Goal: Transaction & Acquisition: Purchase product/service

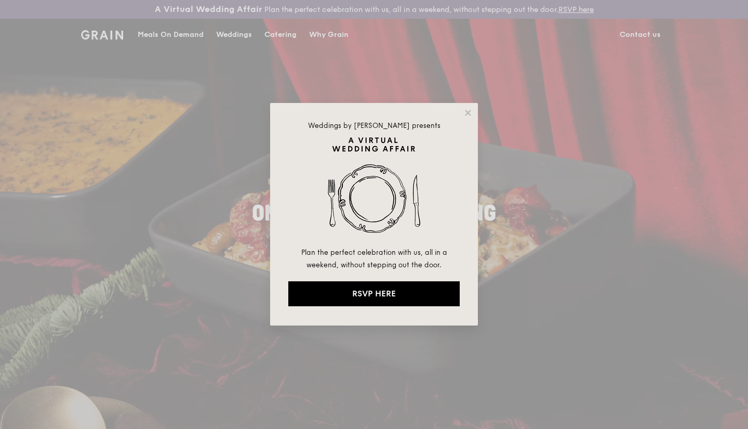
click at [474, 111] on div "Weddings by Grain presents Plan the perfect celebration with us, all in a weeke…" at bounding box center [374, 214] width 208 height 222
click at [471, 114] on icon at bounding box center [468, 112] width 9 height 9
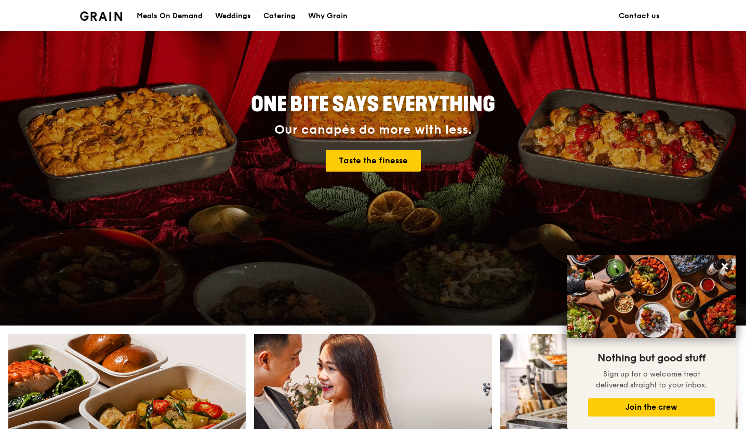
scroll to position [104, 0]
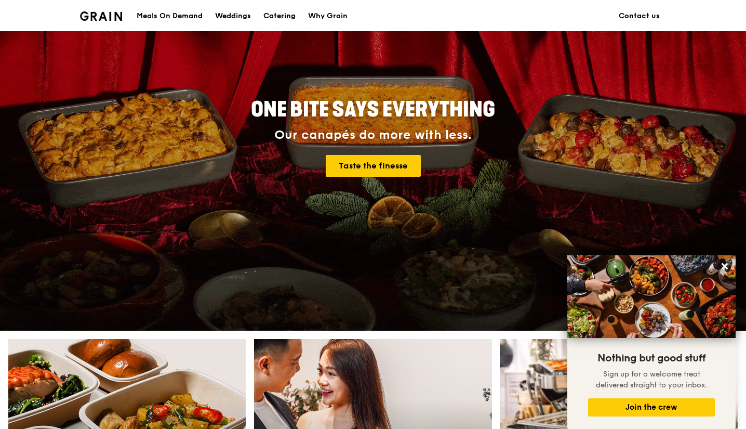
click at [287, 17] on div "Catering" at bounding box center [280, 16] width 32 height 31
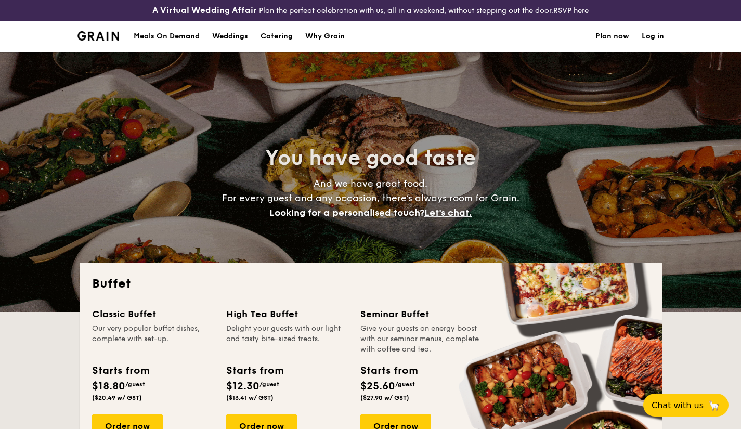
select select
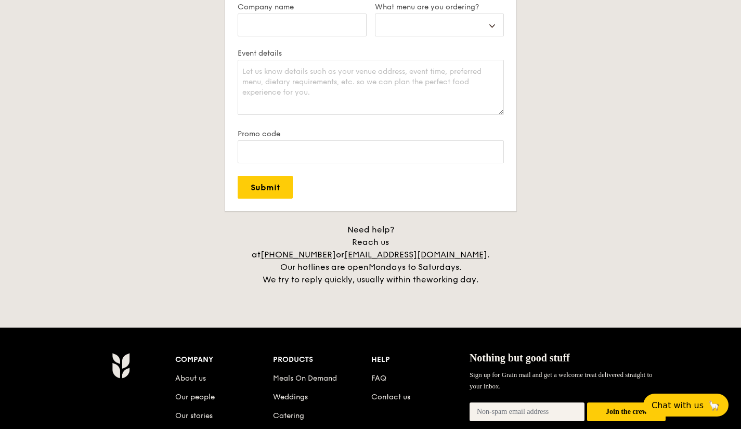
scroll to position [2183, 0]
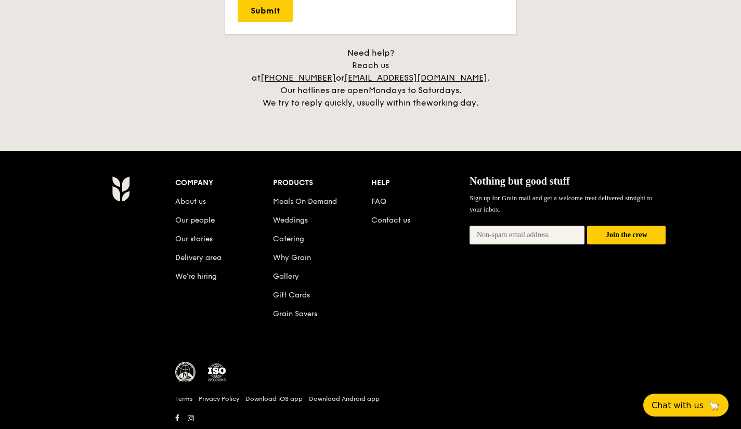
click at [189, 364] on img at bounding box center [185, 372] width 21 height 21
drag, startPoint x: 182, startPoint y: 362, endPoint x: 408, endPoint y: 347, distance: 226.1
click at [441, 345] on div "Company About us Our people Our stories Delivery area We’re hiring Products Mea…" at bounding box center [420, 300] width 499 height 249
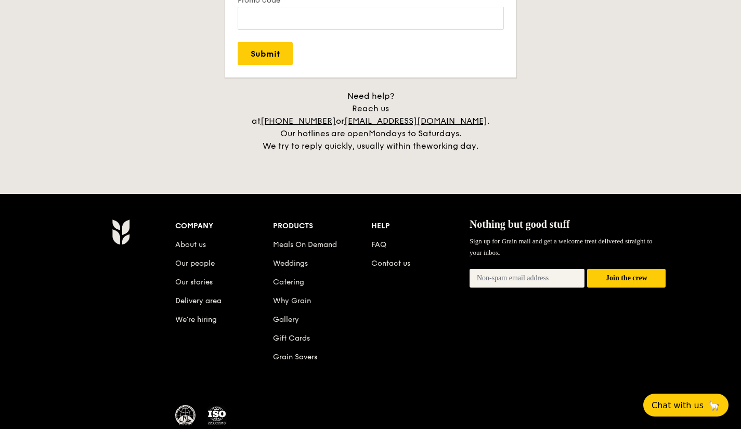
scroll to position [2200, 0]
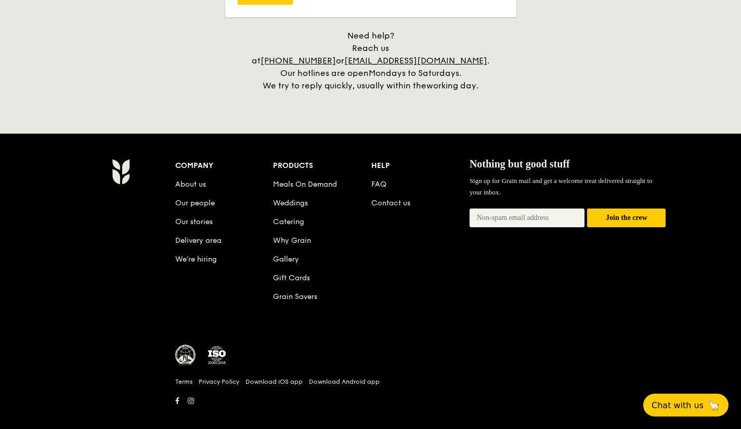
click at [401, 199] on link "Contact us" at bounding box center [390, 203] width 39 height 9
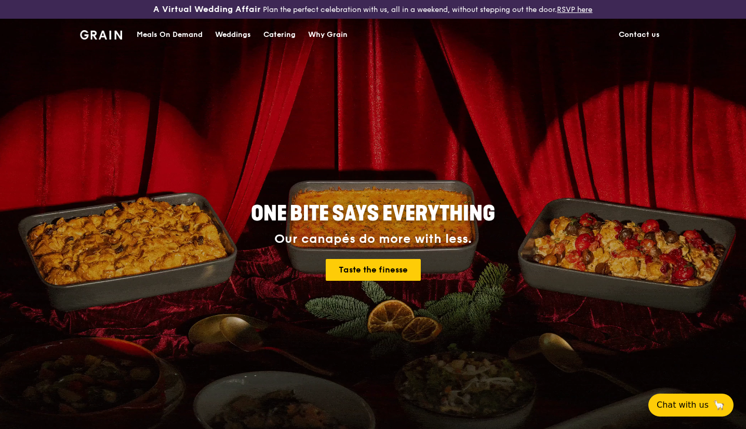
click at [285, 40] on div "Catering" at bounding box center [280, 34] width 32 height 31
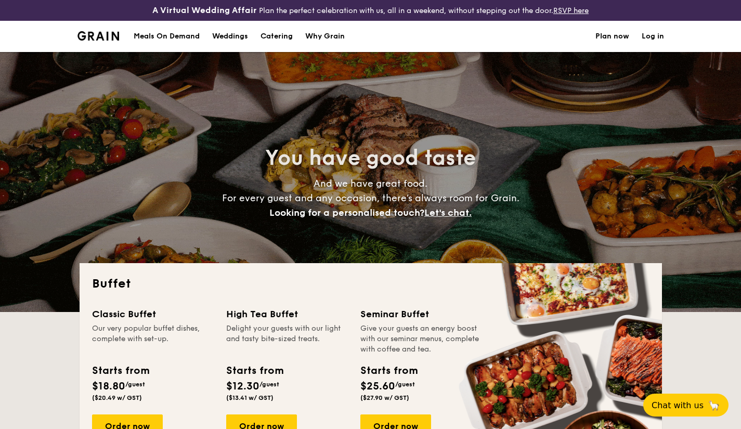
select select
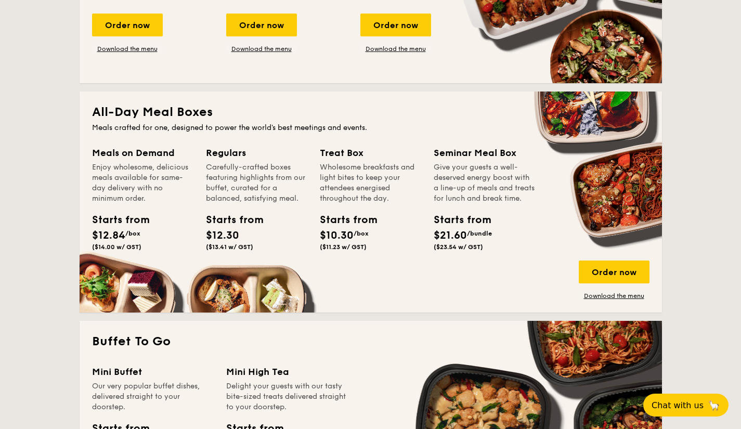
scroll to position [364, 0]
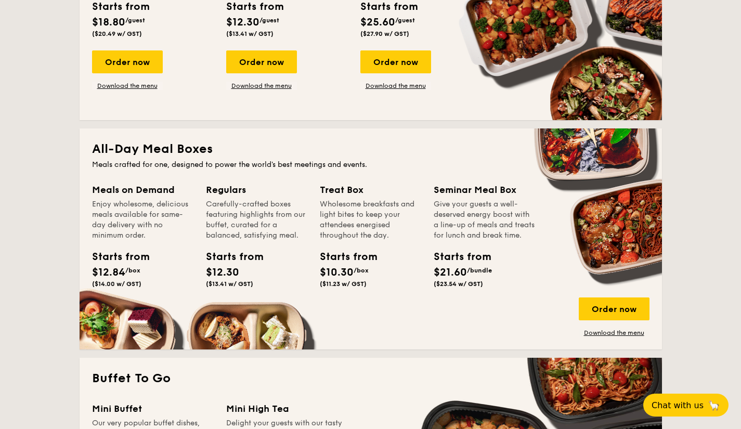
click at [618, 333] on link "Download the menu" at bounding box center [614, 333] width 71 height 8
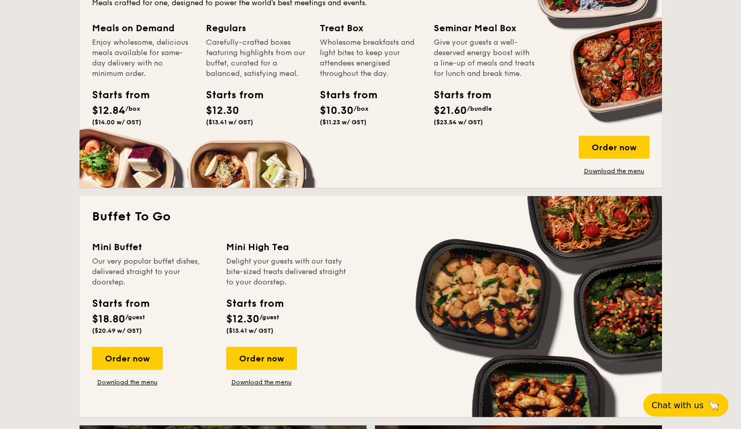
scroll to position [520, 0]
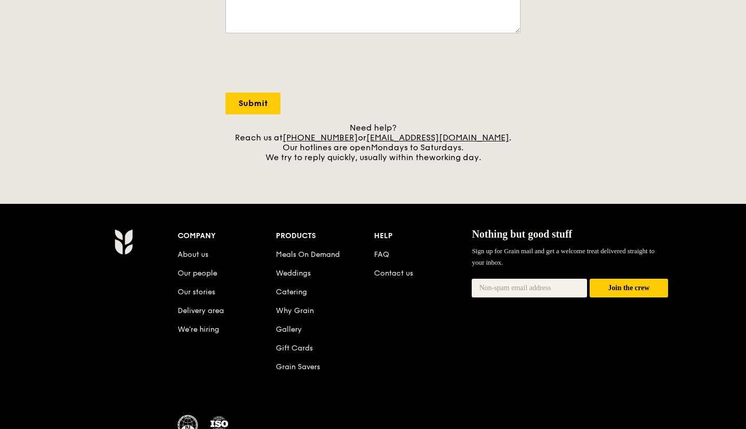
drag, startPoint x: 98, startPoint y: 196, endPoint x: 114, endPoint y: 187, distance: 17.9
click at [98, 196] on div "A Virtual Wedding Affair Plan the perfect celebration with us, all in a weekend…" at bounding box center [373, 73] width 746 height 875
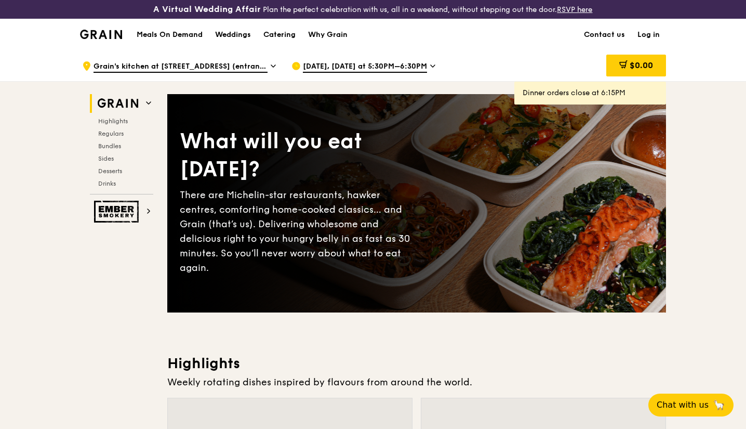
click at [228, 64] on span "Grain's kitchen at [STREET_ADDRESS] (entrance along [PERSON_NAME][GEOGRAPHIC_DA…" at bounding box center [181, 66] width 174 height 11
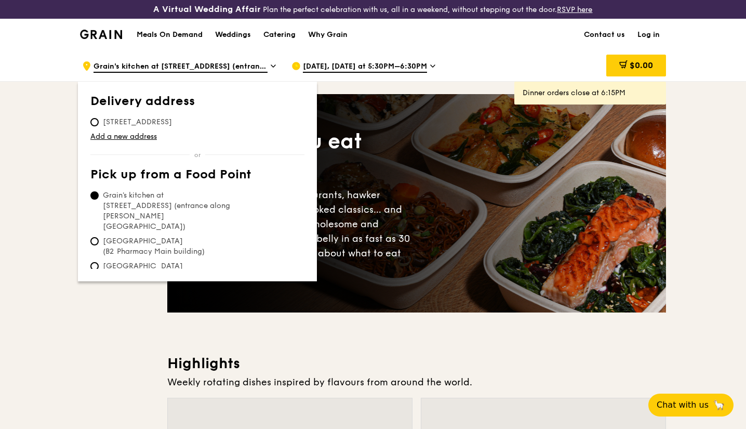
click at [481, 48] on div "Meals On Demand Weddings Catering Why Grain Contact us Log in" at bounding box center [373, 35] width 586 height 32
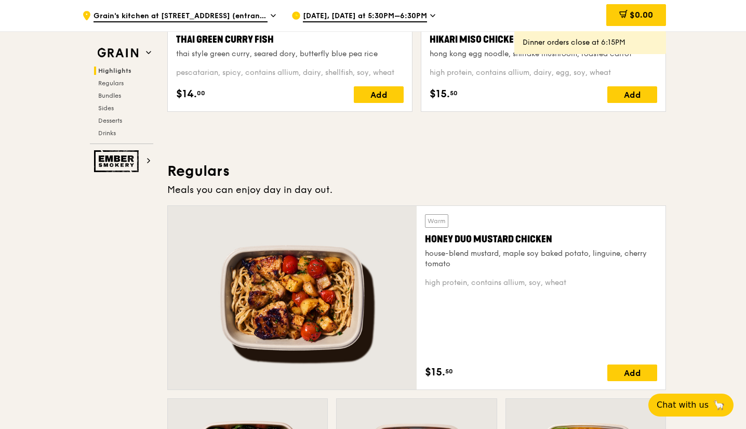
scroll to position [467, 0]
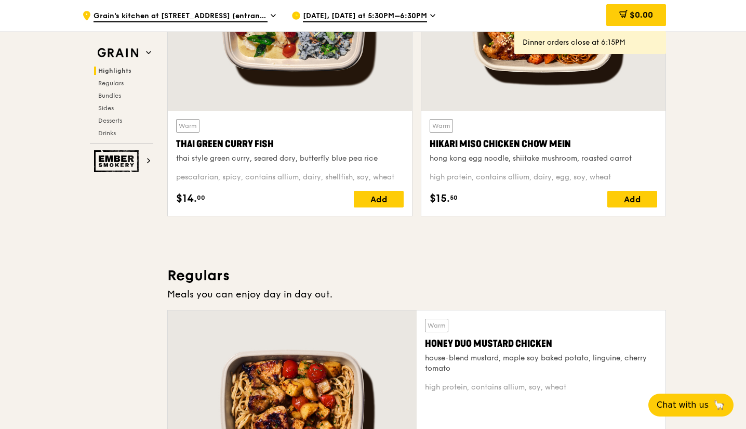
click at [116, 94] on span "Bundles" at bounding box center [109, 95] width 23 height 7
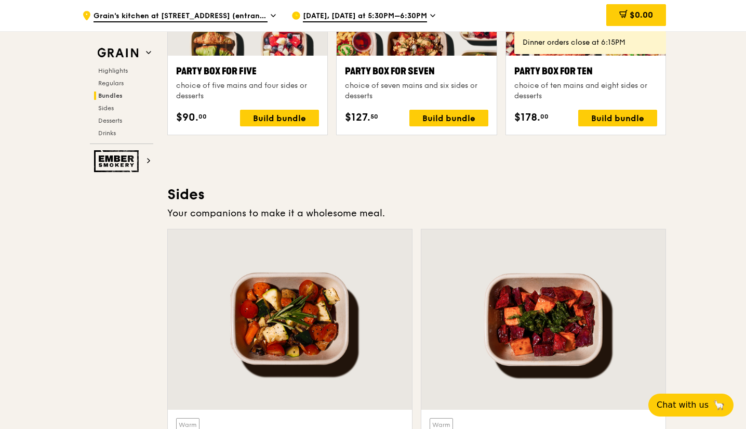
scroll to position [2388, 0]
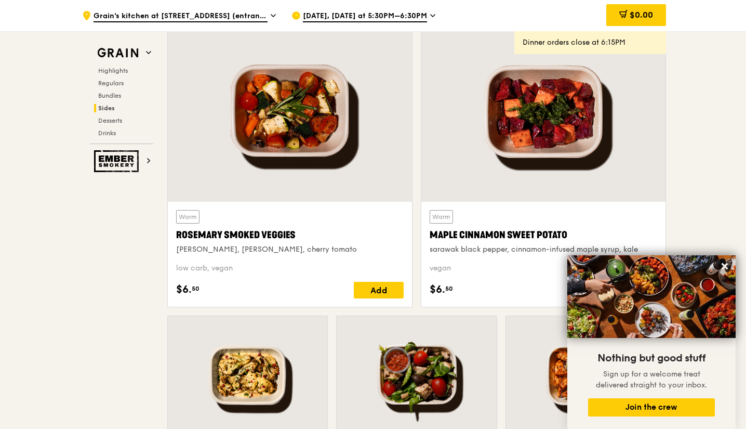
click at [121, 81] on span "Regulars" at bounding box center [110, 83] width 25 height 7
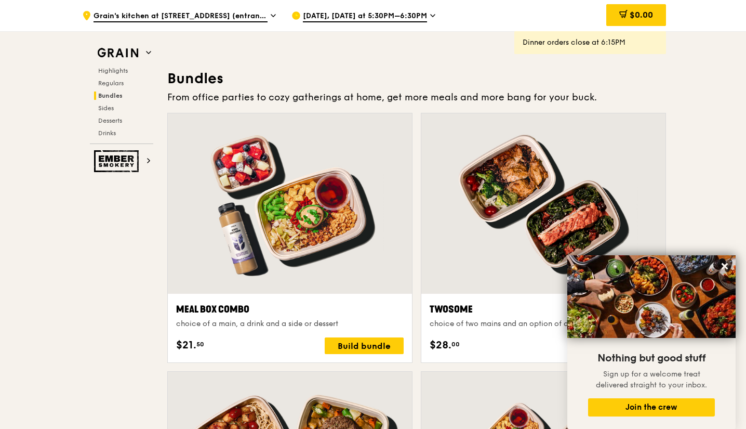
scroll to position [1524, 0]
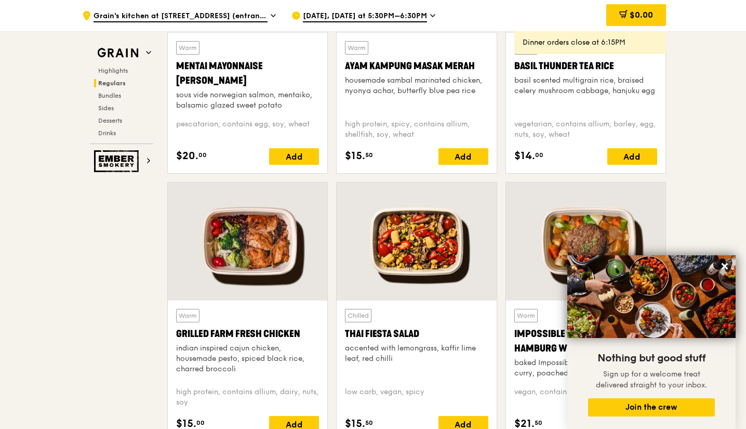
click at [125, 71] on span "Highlights" at bounding box center [113, 70] width 30 height 7
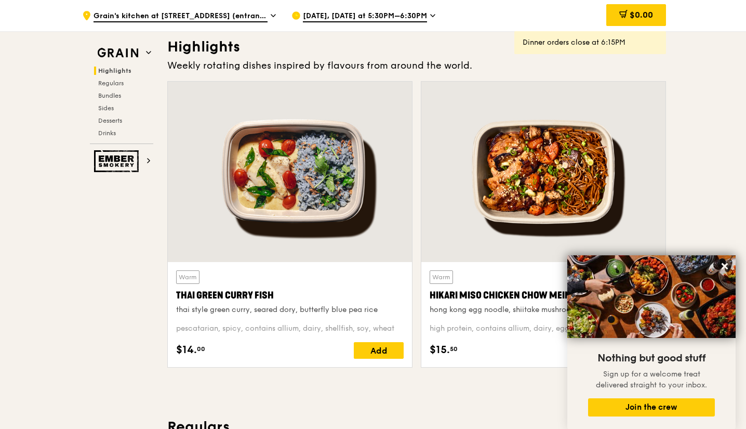
scroll to position [312, 0]
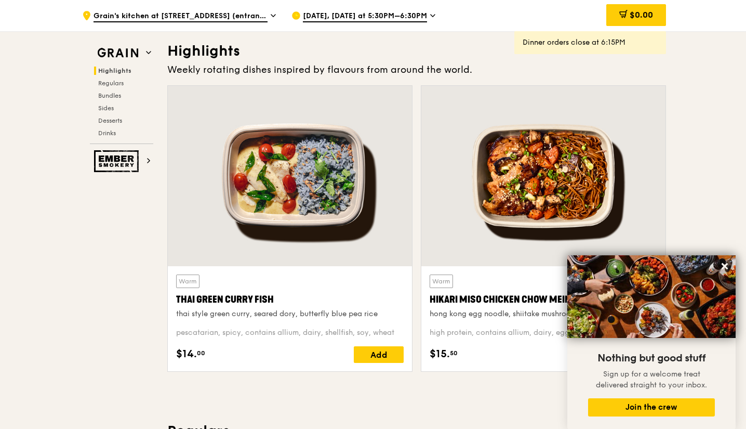
click at [113, 83] on span "Regulars" at bounding box center [110, 83] width 25 height 7
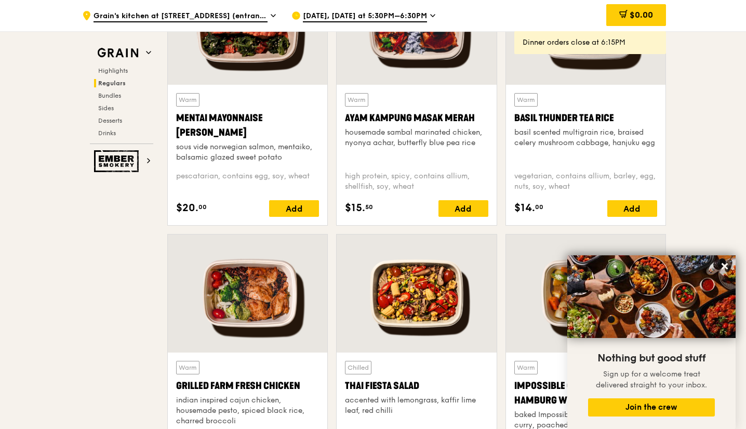
scroll to position [848, 0]
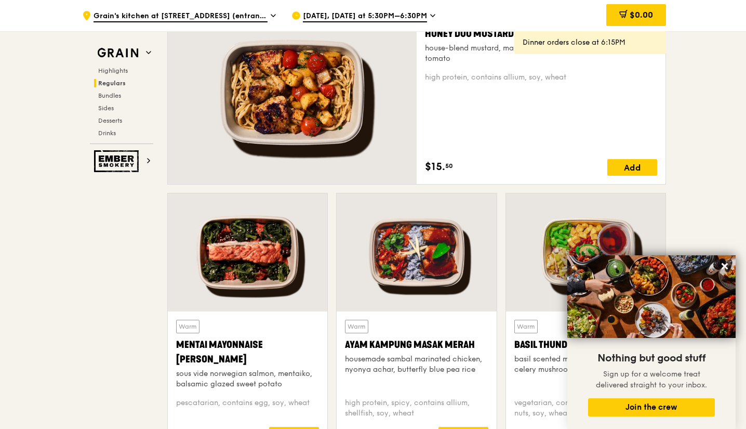
scroll to position [744, 0]
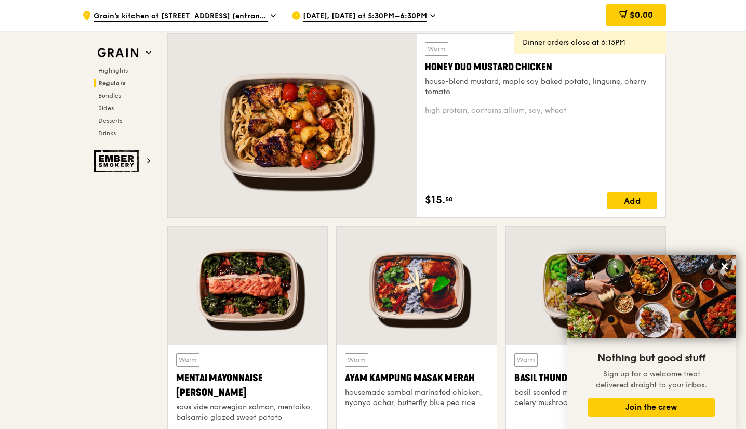
click at [727, 265] on icon at bounding box center [725, 266] width 6 height 6
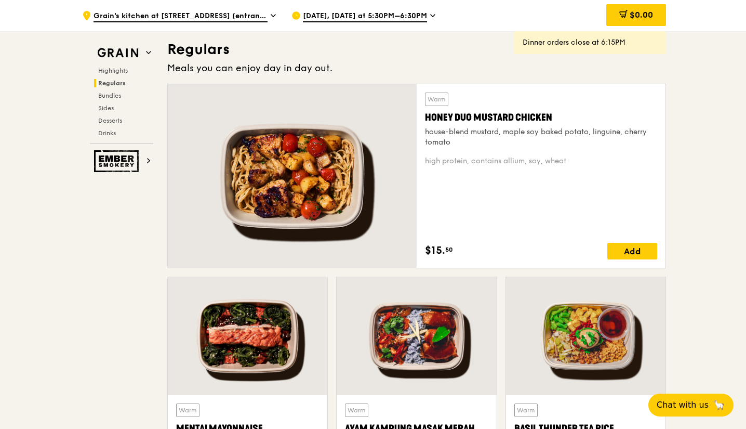
scroll to position [692, 0]
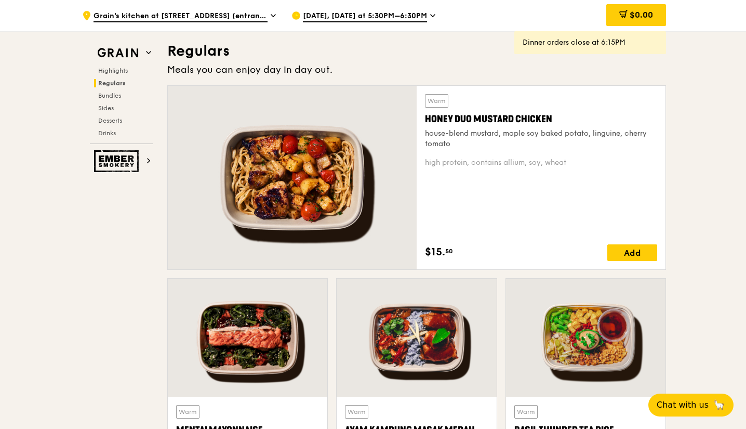
click at [484, 116] on div "Honey Duo Mustard Chicken" at bounding box center [541, 119] width 232 height 15
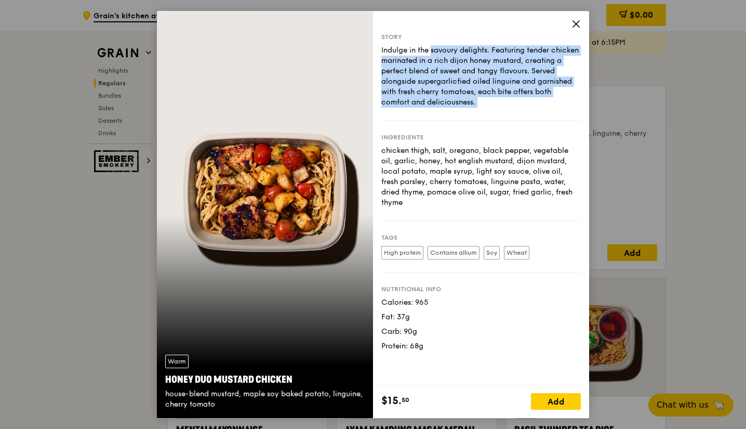
click at [484, 116] on div "Story Indulge in the savoury delights. Featuring tender chicken marinated in a …" at bounding box center [482, 77] width 200 height 88
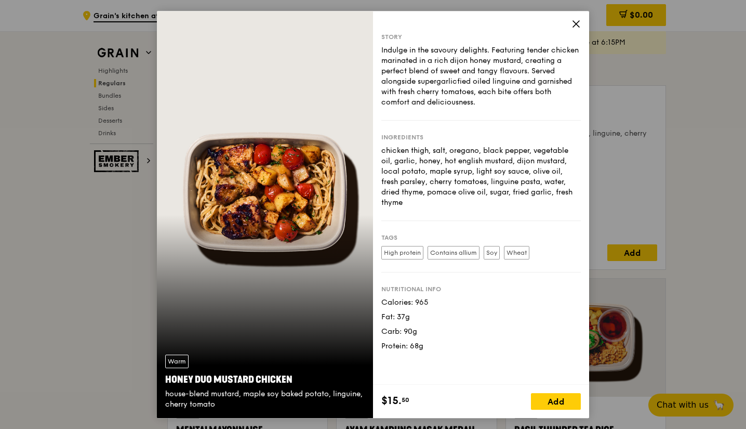
click at [579, 25] on icon at bounding box center [576, 23] width 9 height 9
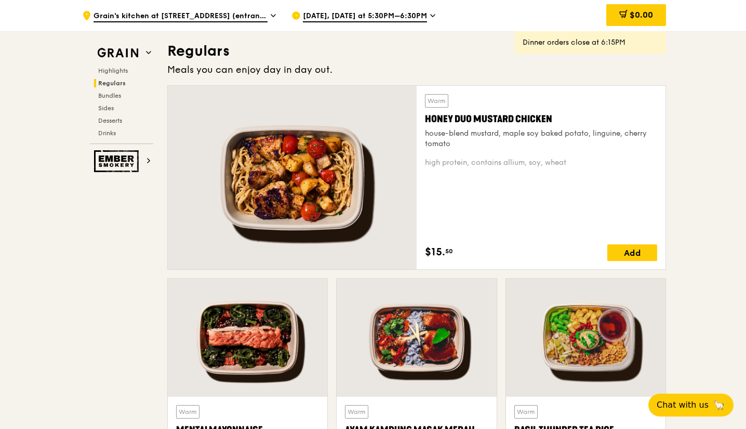
click at [515, 114] on div "Honey Duo Mustard Chicken" at bounding box center [541, 119] width 232 height 15
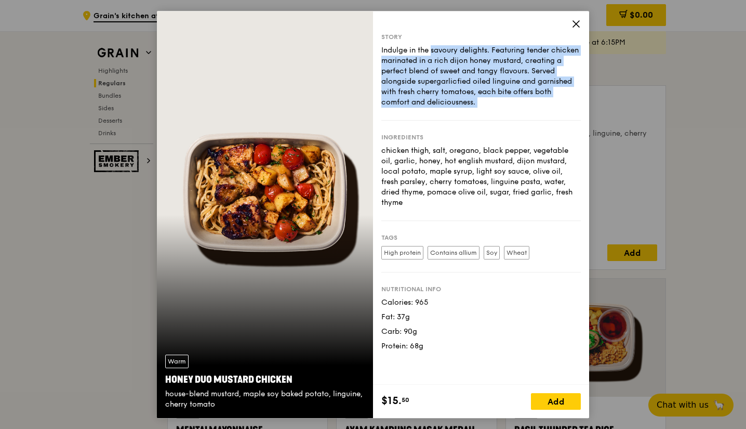
click at [515, 114] on div "Story Indulge in the savoury delights. Featuring tender chicken marinated in a …" at bounding box center [482, 77] width 200 height 88
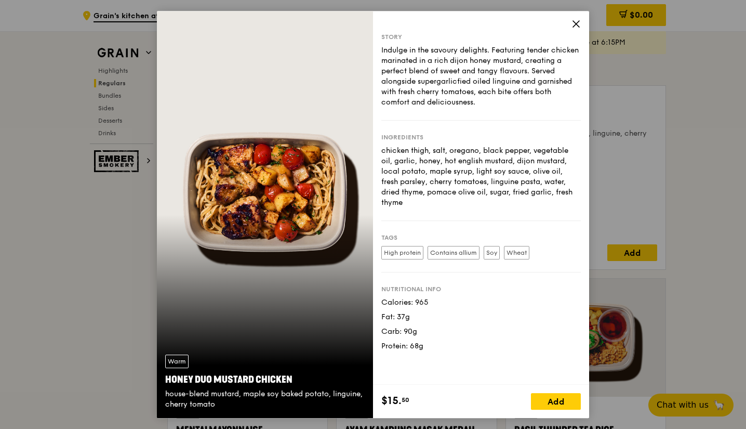
click at [575, 20] on icon at bounding box center [576, 23] width 9 height 9
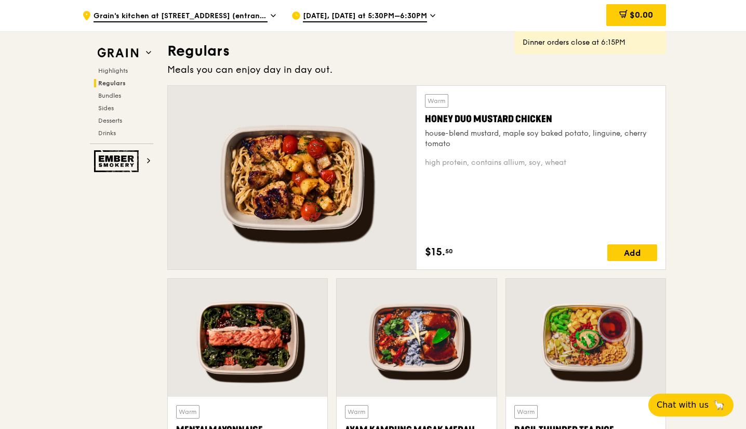
drag, startPoint x: 551, startPoint y: 120, endPoint x: 429, endPoint y: 118, distance: 122.2
click at [429, 118] on div "Honey Duo Mustard Chicken" at bounding box center [541, 119] width 232 height 15
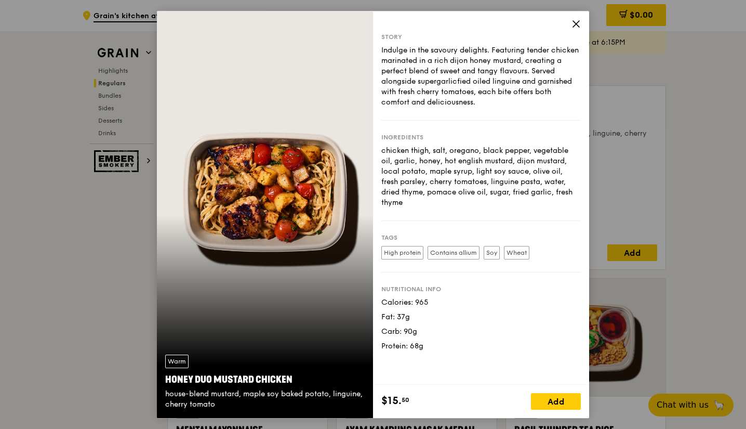
click at [427, 118] on div "Story Indulge in the savoury delights. Featuring tender chicken marinated in a …" at bounding box center [482, 77] width 200 height 88
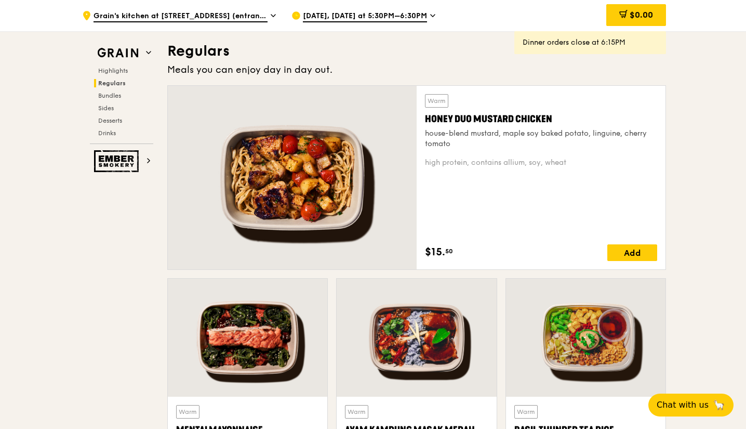
drag, startPoint x: 560, startPoint y: 118, endPoint x: 425, endPoint y: 120, distance: 134.6
click at [425, 120] on div "Honey Duo Mustard Chicken" at bounding box center [541, 119] width 232 height 15
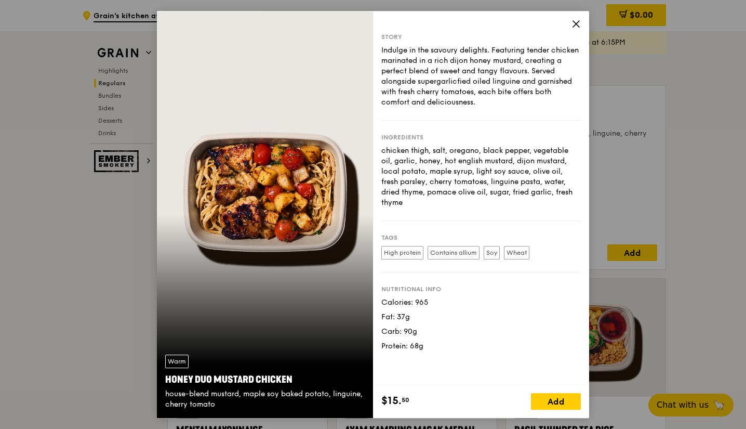
click at [577, 25] on icon at bounding box center [576, 23] width 9 height 9
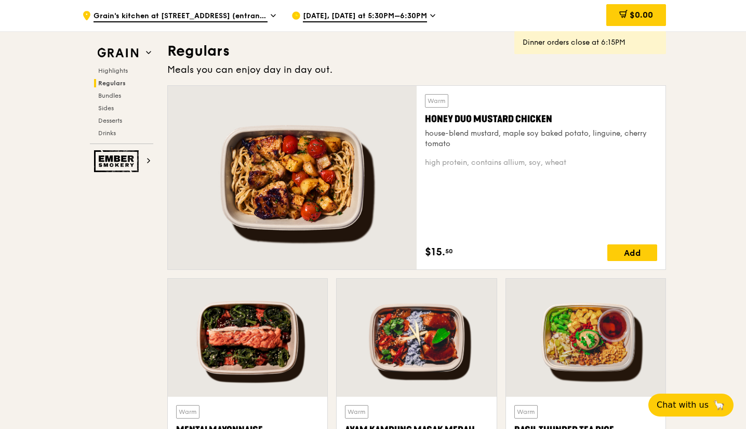
drag, startPoint x: 554, startPoint y: 122, endPoint x: 424, endPoint y: 115, distance: 130.6
click at [424, 115] on div "Warm Honey Duo Mustard Chicken house-blend mustard, maple soy baked potato, lin…" at bounding box center [541, 177] width 249 height 183
copy div "Honey Duo Mustard Chicken"
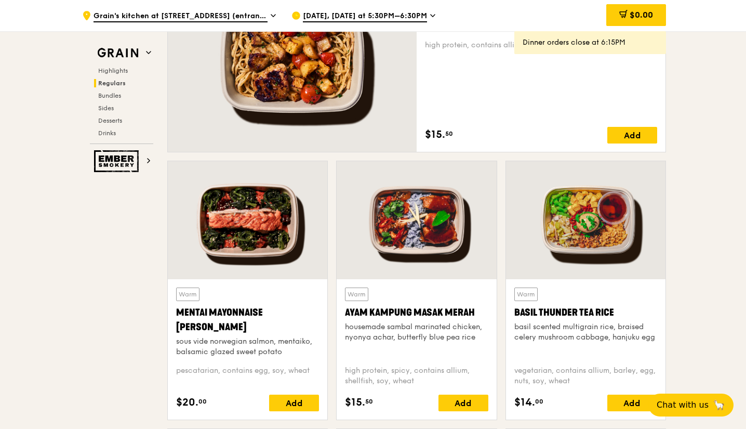
scroll to position [796, 0]
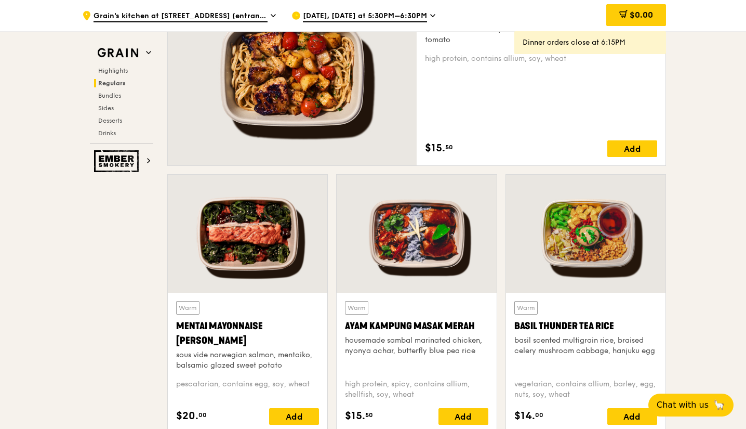
drag, startPoint x: 227, startPoint y: 341, endPoint x: 178, endPoint y: 324, distance: 51.6
click at [178, 324] on div "Mentai Mayonnaise [PERSON_NAME]" at bounding box center [247, 333] width 143 height 29
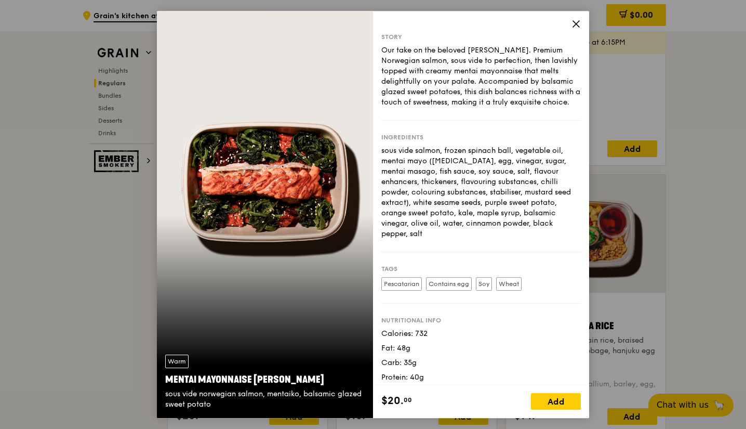
click at [576, 25] on icon at bounding box center [576, 23] width 9 height 9
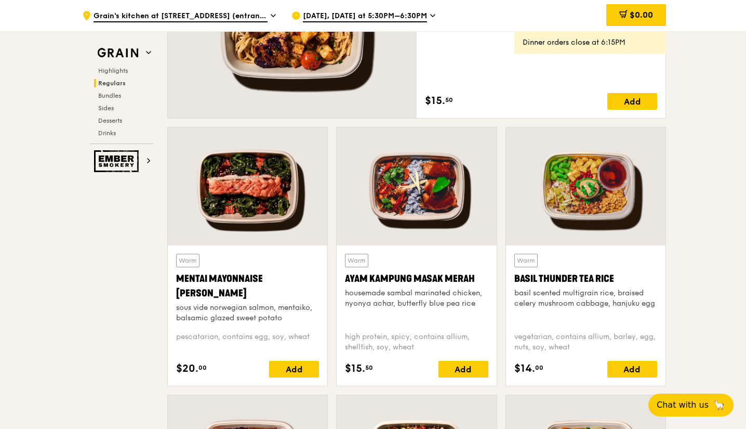
scroll to position [848, 0]
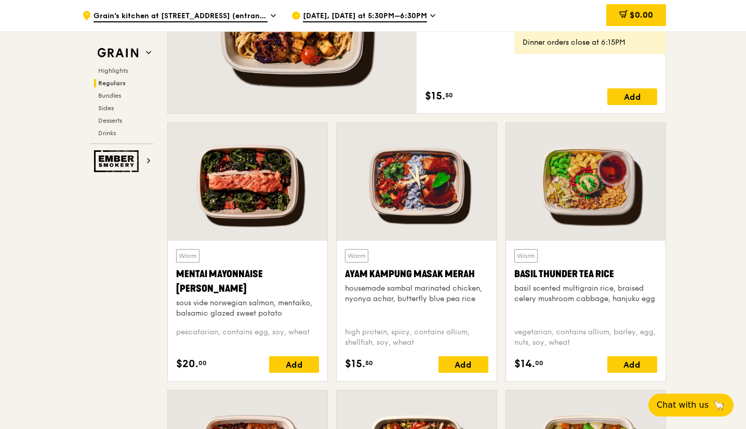
click at [270, 204] on div at bounding box center [248, 182] width 160 height 118
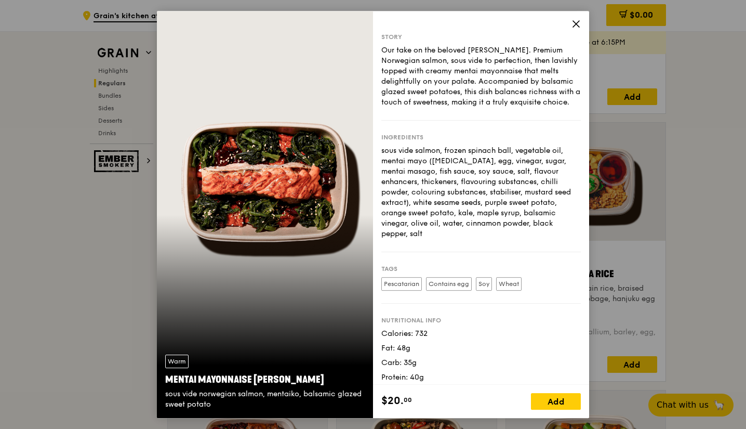
click at [581, 28] on icon at bounding box center [576, 23] width 9 height 9
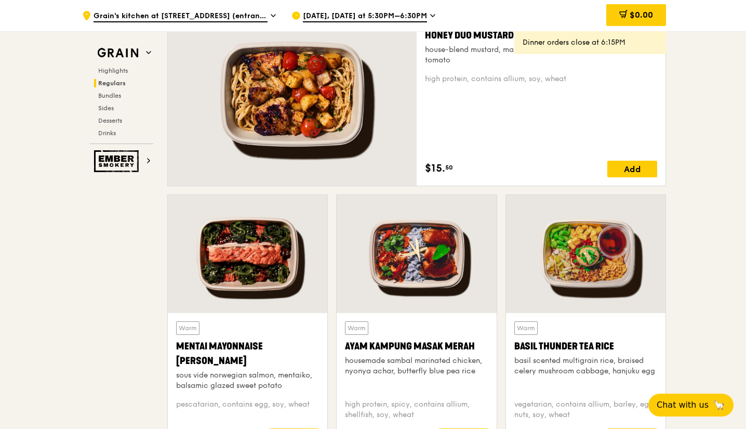
scroll to position [795, 0]
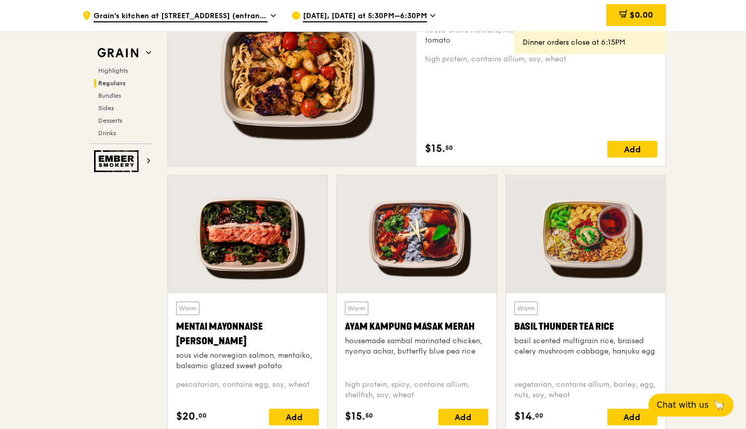
drag, startPoint x: 230, startPoint y: 334, endPoint x: 177, endPoint y: 326, distance: 53.1
click at [177, 326] on div "Mentai Mayonnaise [PERSON_NAME]" at bounding box center [247, 333] width 143 height 29
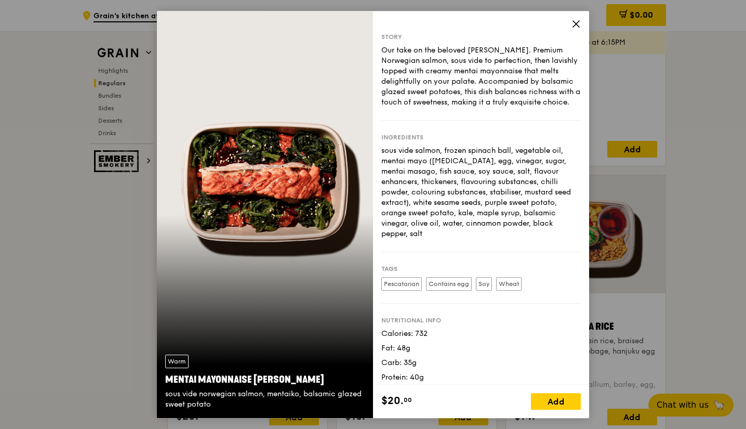
drag, startPoint x: 202, startPoint y: 334, endPoint x: 513, endPoint y: 60, distance: 414.3
click at [577, 24] on icon at bounding box center [576, 24] width 6 height 6
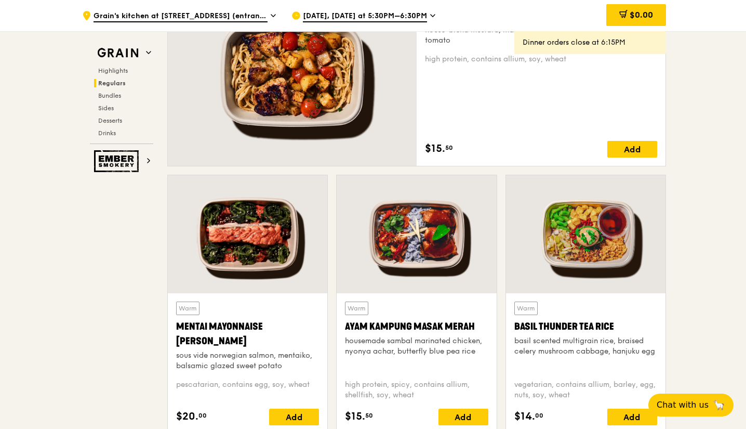
drag, startPoint x: 230, startPoint y: 337, endPoint x: 174, endPoint y: 327, distance: 57.0
click at [174, 327] on div "Warm Mentai Mayonnaise Aburi Salmon sous vide norwegian salmon, mentaiko, balsa…" at bounding box center [248, 363] width 160 height 140
copy div "Mentai Mayonnaise [PERSON_NAME]"
click at [280, 341] on div "Mentai Mayonnaise [PERSON_NAME]" at bounding box center [247, 333] width 143 height 29
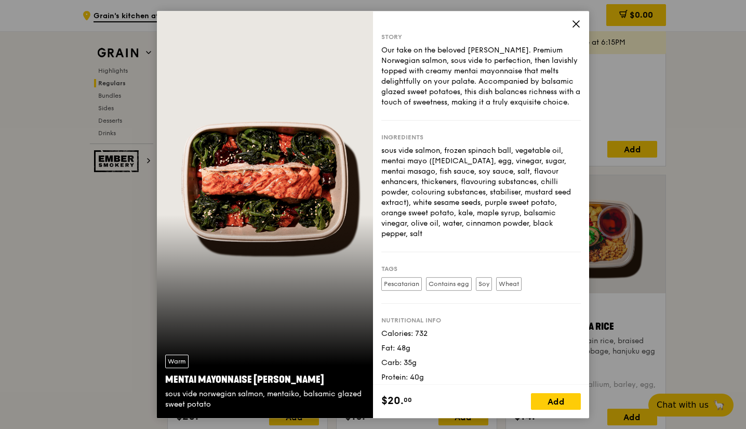
click at [574, 23] on icon at bounding box center [576, 23] width 9 height 9
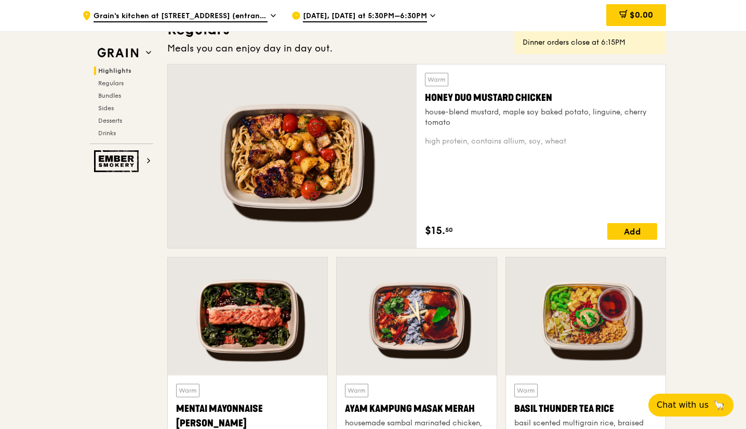
scroll to position [639, 0]
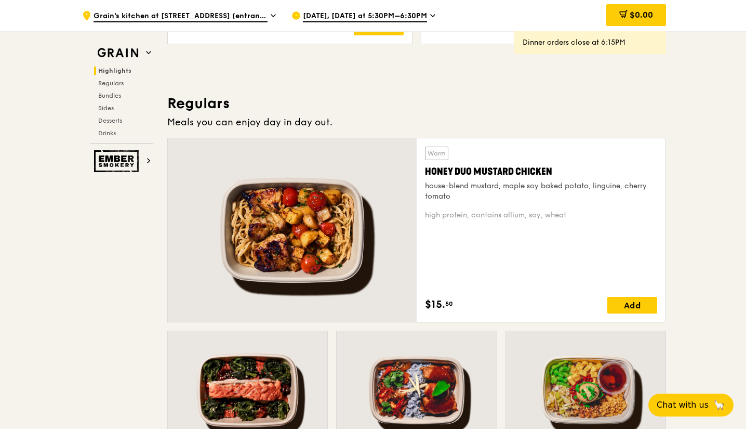
click at [448, 156] on div "Warm" at bounding box center [436, 154] width 23 height 14
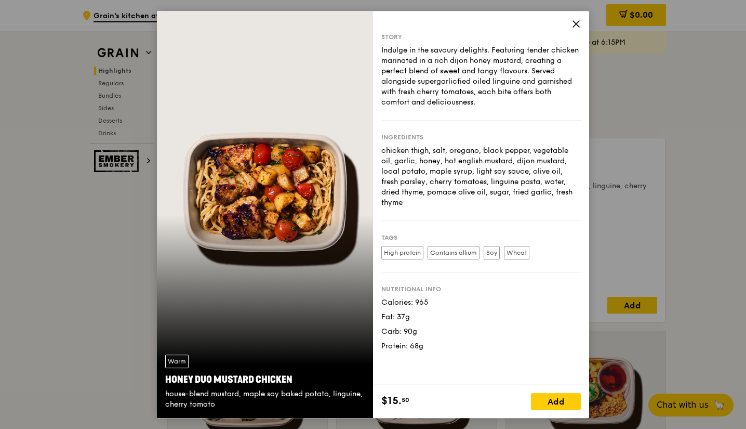
click at [575, 22] on icon at bounding box center [576, 24] width 6 height 6
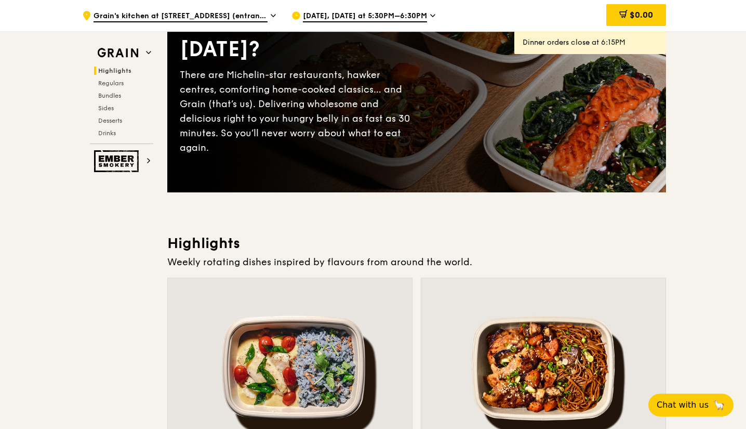
scroll to position [0, 0]
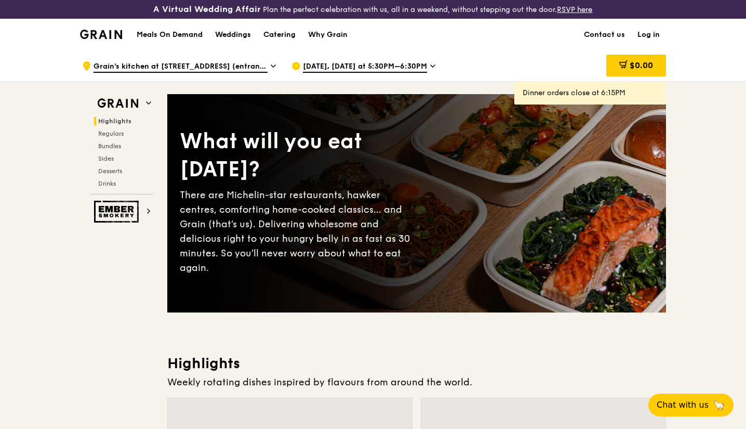
click at [123, 132] on span "Regulars" at bounding box center [110, 133] width 25 height 7
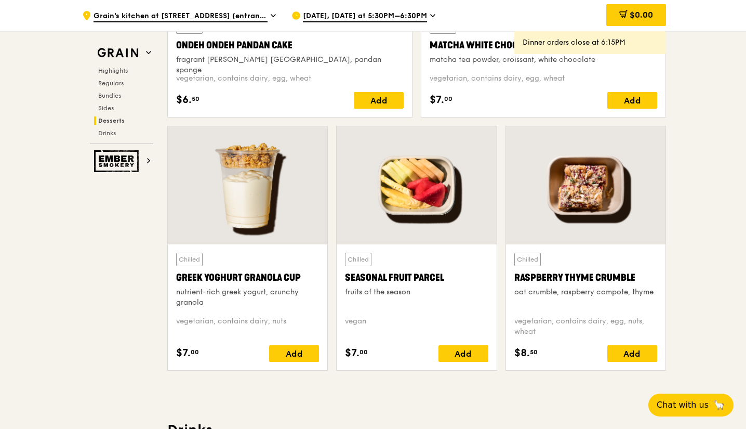
scroll to position [3239, 0]
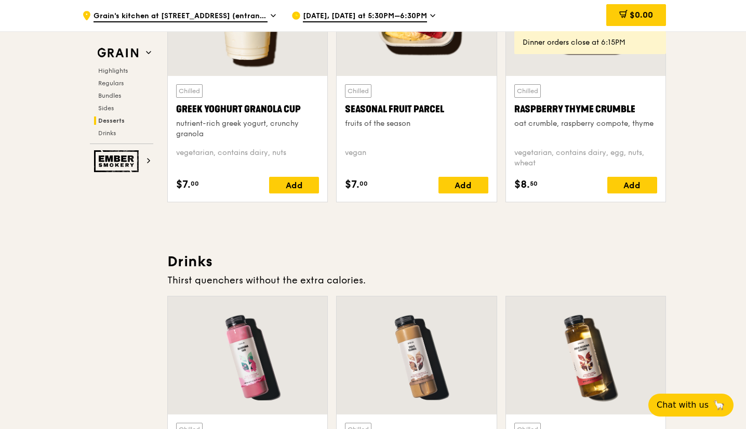
click at [124, 84] on span "Regulars" at bounding box center [110, 83] width 25 height 7
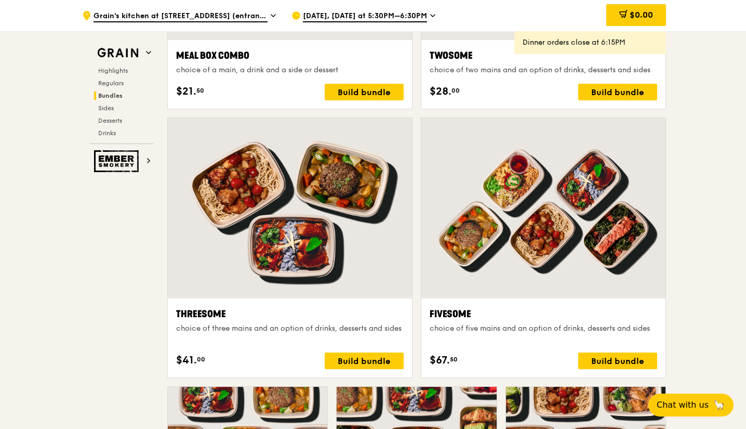
click at [127, 84] on h2 "Regulars" at bounding box center [123, 83] width 59 height 8
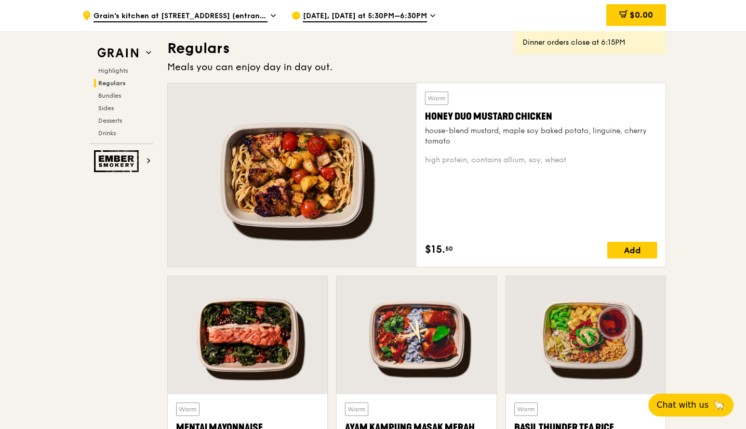
scroll to position [692, 0]
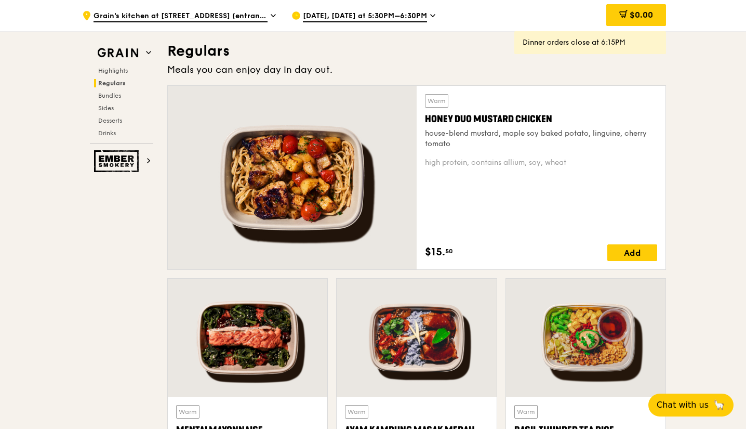
click at [115, 97] on span "Bundles" at bounding box center [109, 95] width 23 height 7
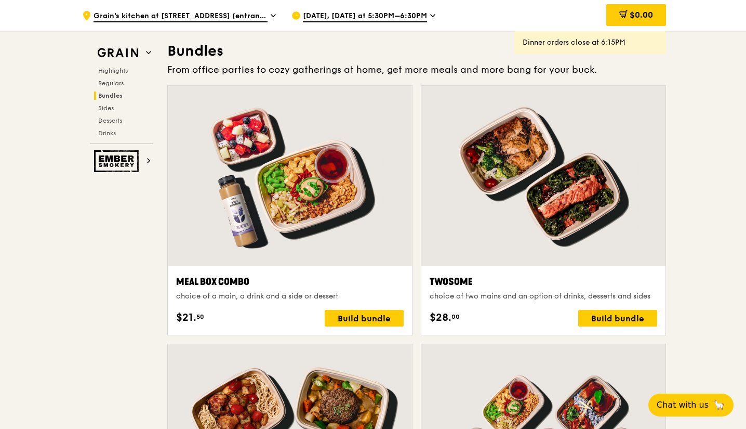
click at [128, 70] on span "Highlights" at bounding box center [113, 70] width 30 height 7
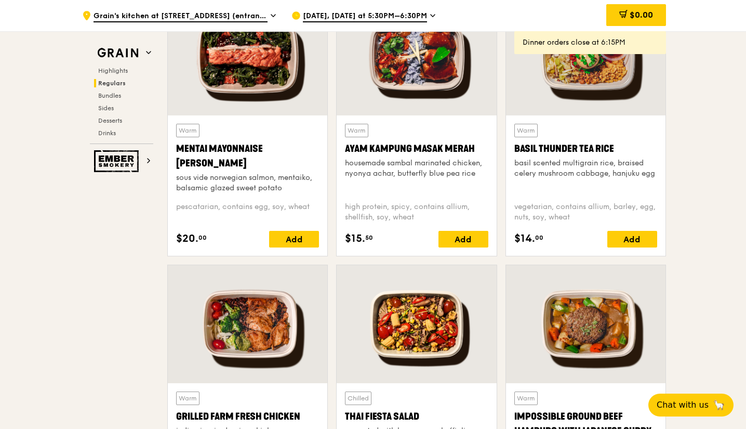
scroll to position [884, 0]
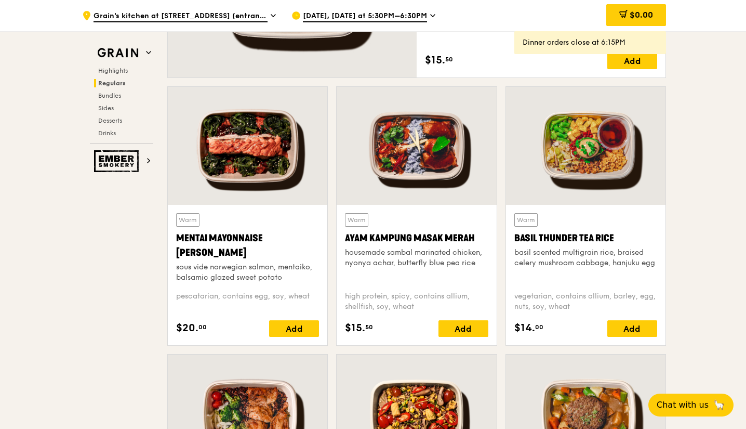
drag, startPoint x: 615, startPoint y: 239, endPoint x: 533, endPoint y: 239, distance: 82.6
click at [508, 239] on div "Warm Basil Thunder Tea [PERSON_NAME] scented multigrain rice, braised celery mu…" at bounding box center [586, 275] width 160 height 140
copy div "Basil Thunder Tea Rice"
click at [568, 241] on div "Basil Thunder Tea Rice" at bounding box center [586, 238] width 143 height 15
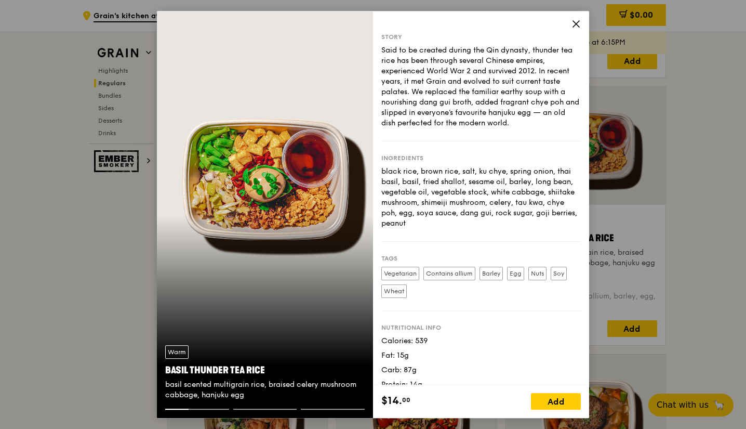
click at [408, 271] on label "Vegetarian" at bounding box center [401, 274] width 38 height 14
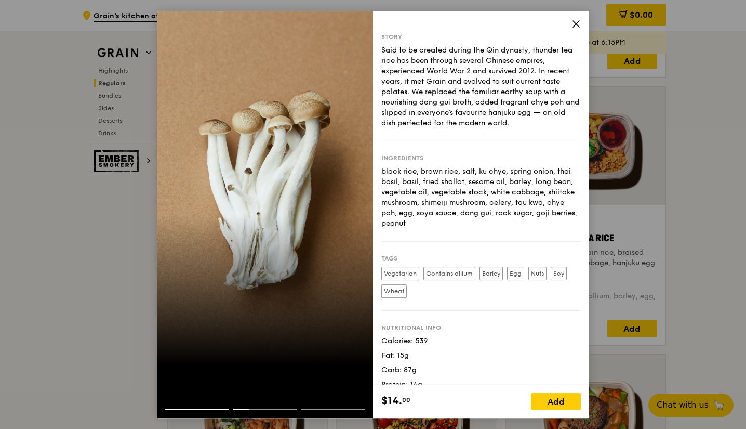
click at [578, 22] on icon at bounding box center [576, 24] width 6 height 6
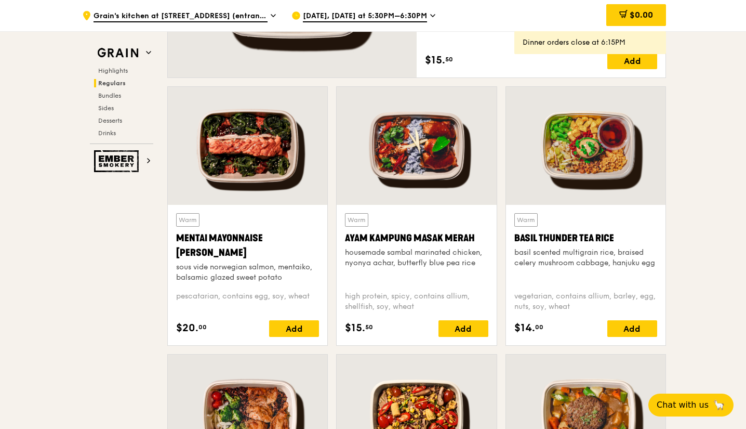
drag, startPoint x: 714, startPoint y: 330, endPoint x: 514, endPoint y: 412, distance: 216.5
